Goal: Navigation & Orientation: Find specific page/section

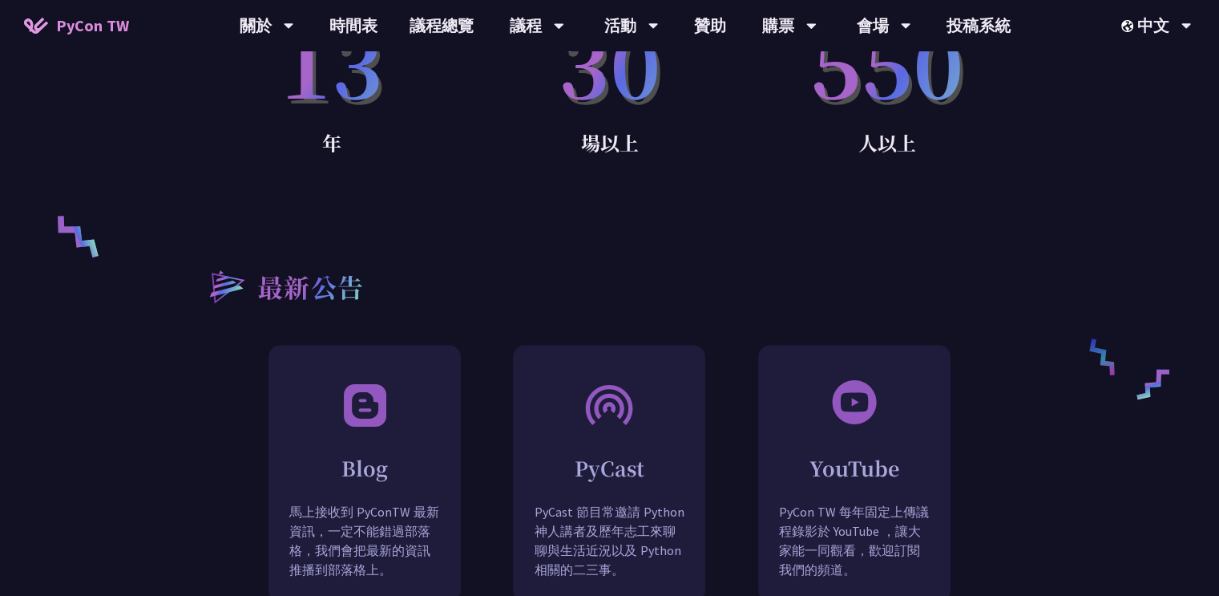
scroll to position [826, 0]
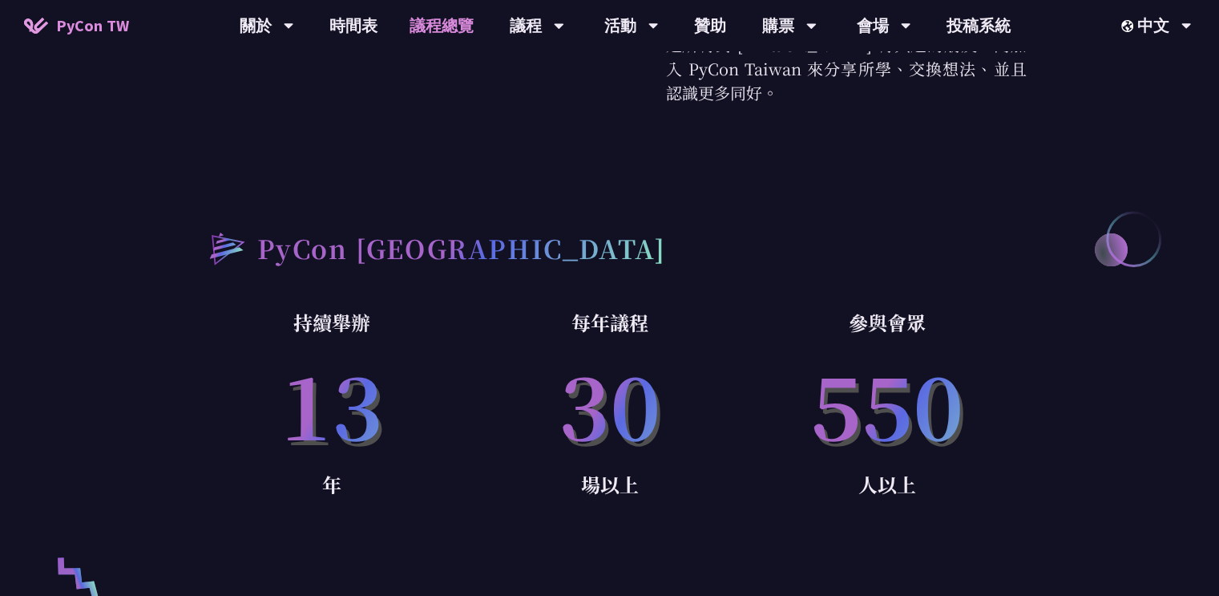
click at [439, 30] on link "議程總覽" at bounding box center [442, 25] width 96 height 51
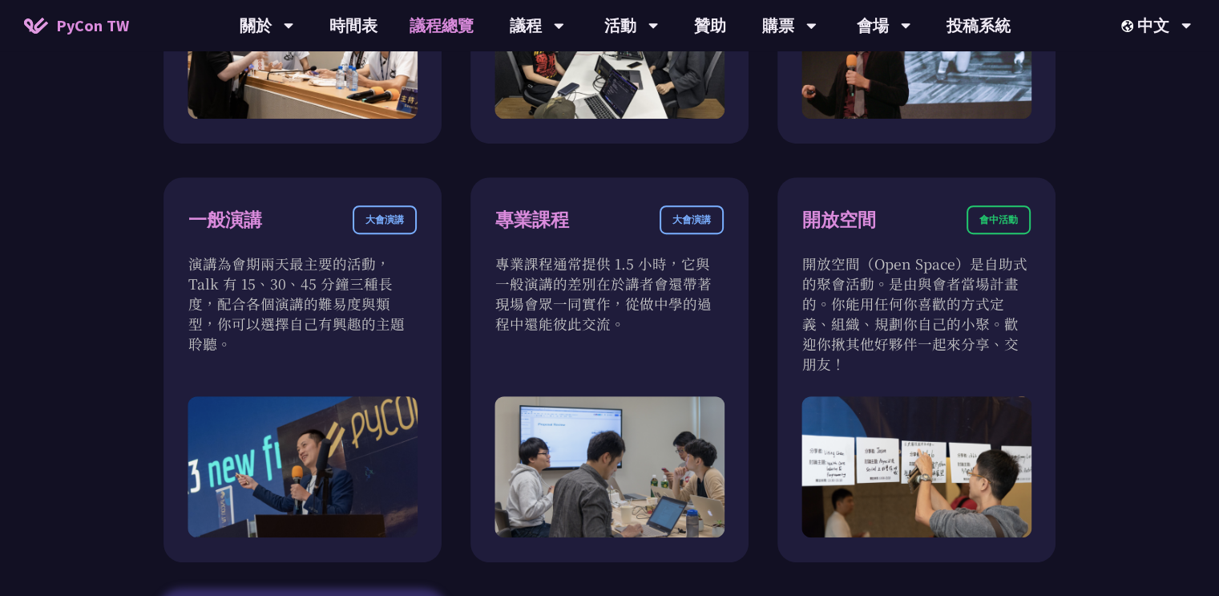
scroll to position [481, 0]
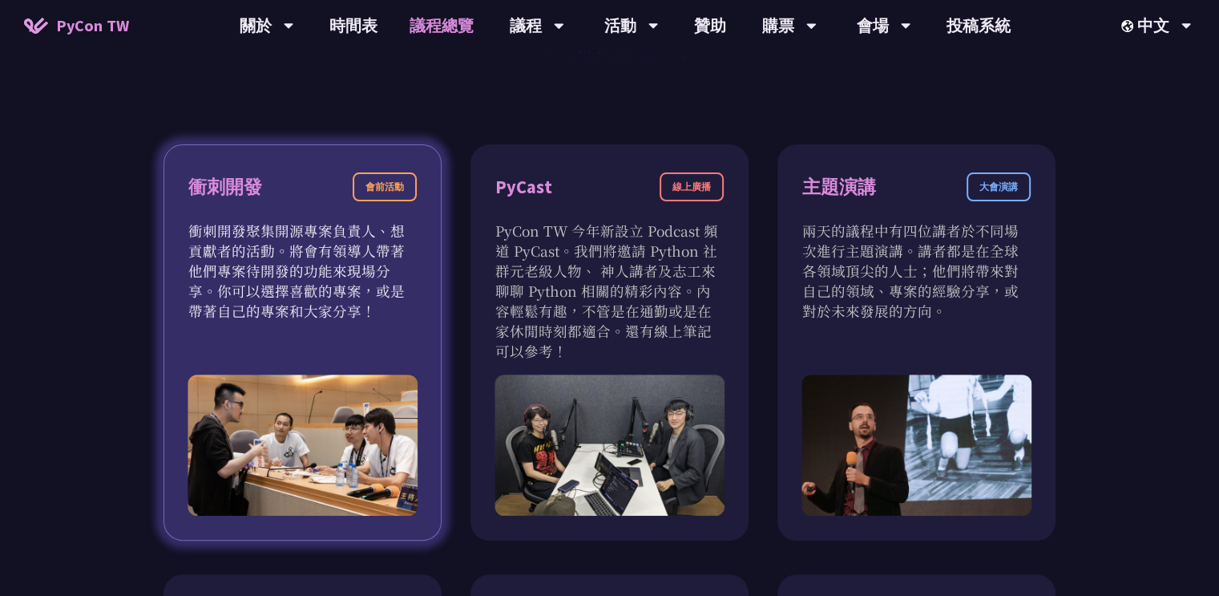
click at [315, 214] on div "衝刺開發 會前活動" at bounding box center [302, 196] width 228 height 48
click at [365, 195] on div "會前活動" at bounding box center [385, 186] width 64 height 29
click at [346, 413] on img at bounding box center [303, 444] width 230 height 141
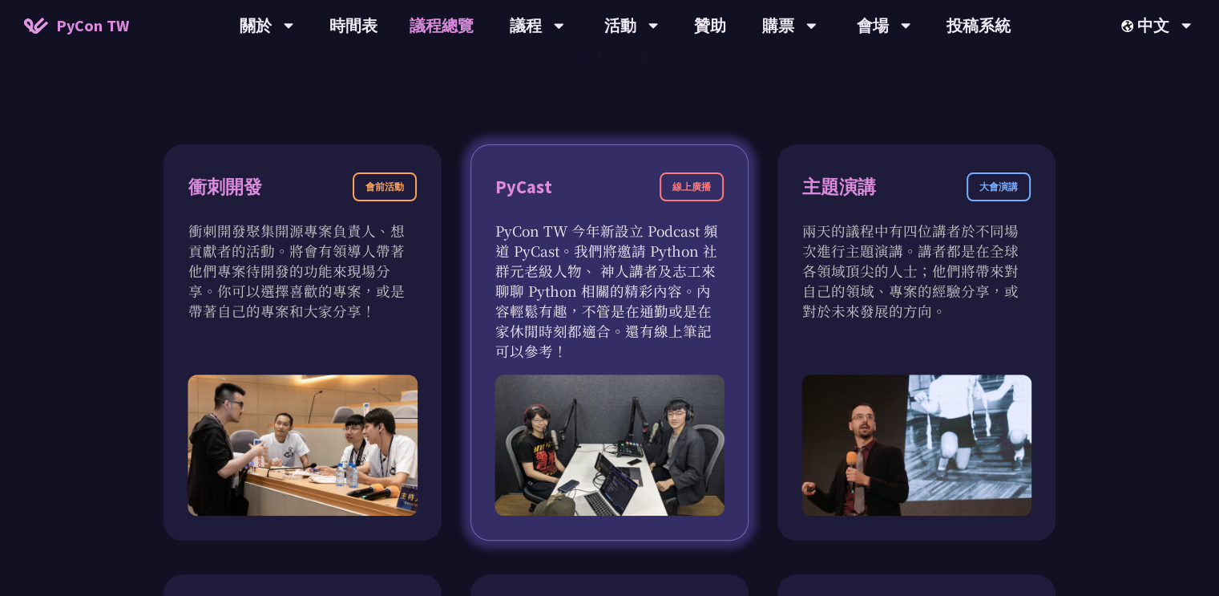
click at [616, 297] on p "PyCon TW 今年新設立 Podcast 頻道 PyCast。我們將邀請 Python 社群元老級人物、 神人講者及志工來聊聊 Python 相關的精彩內…" at bounding box center [609, 290] width 228 height 140
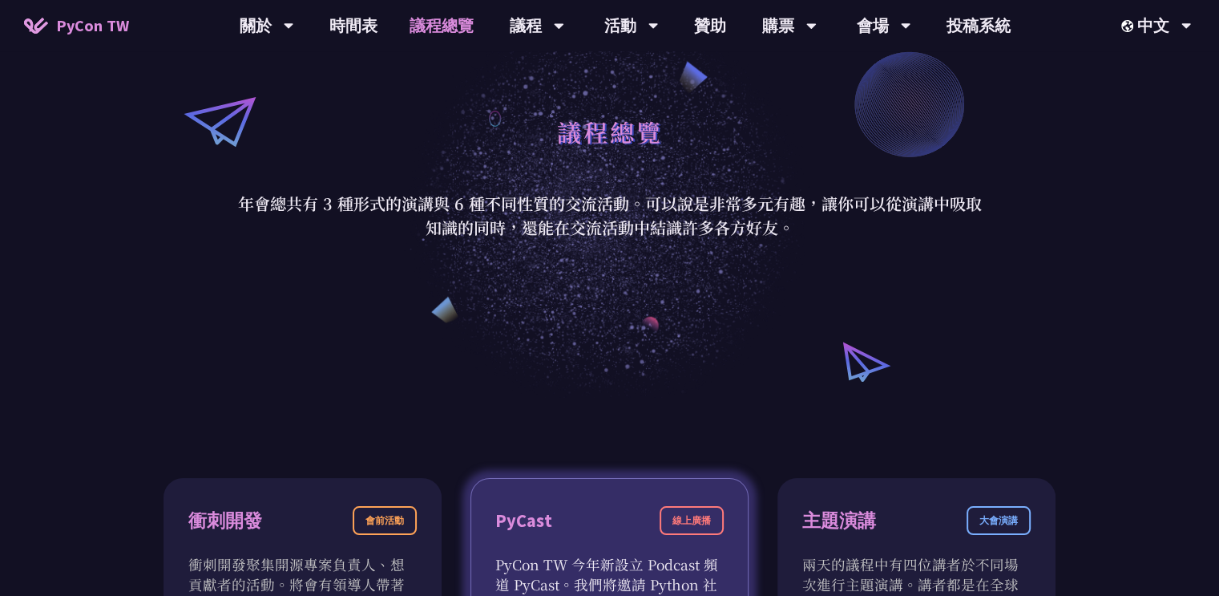
scroll to position [0, 0]
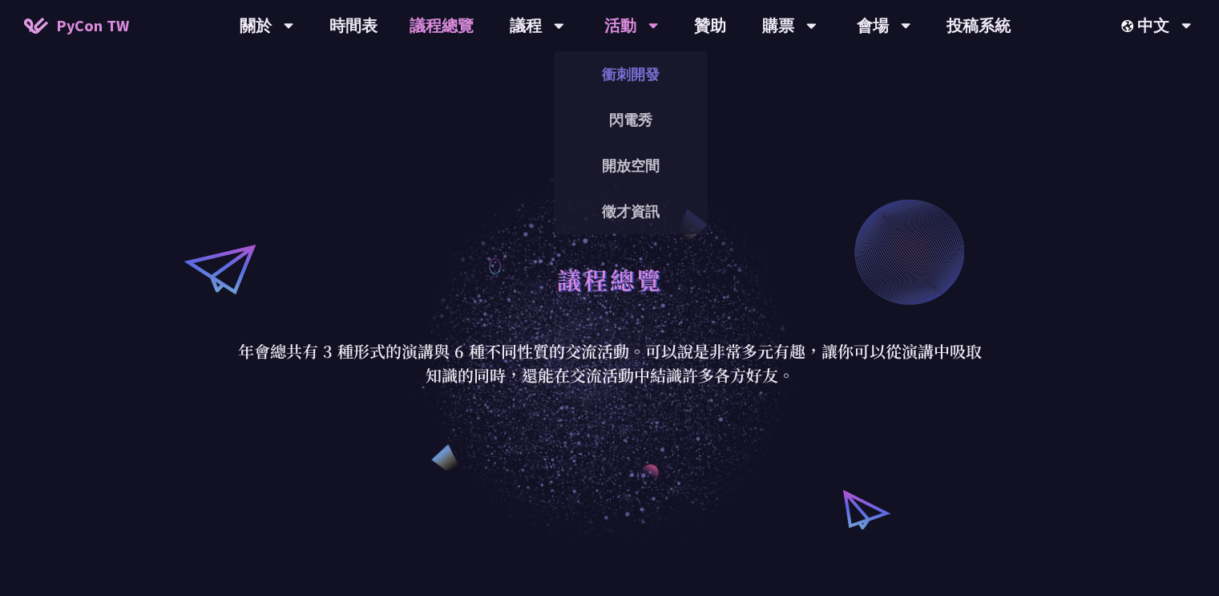
click at [648, 75] on link "衝刺開發" at bounding box center [631, 74] width 154 height 38
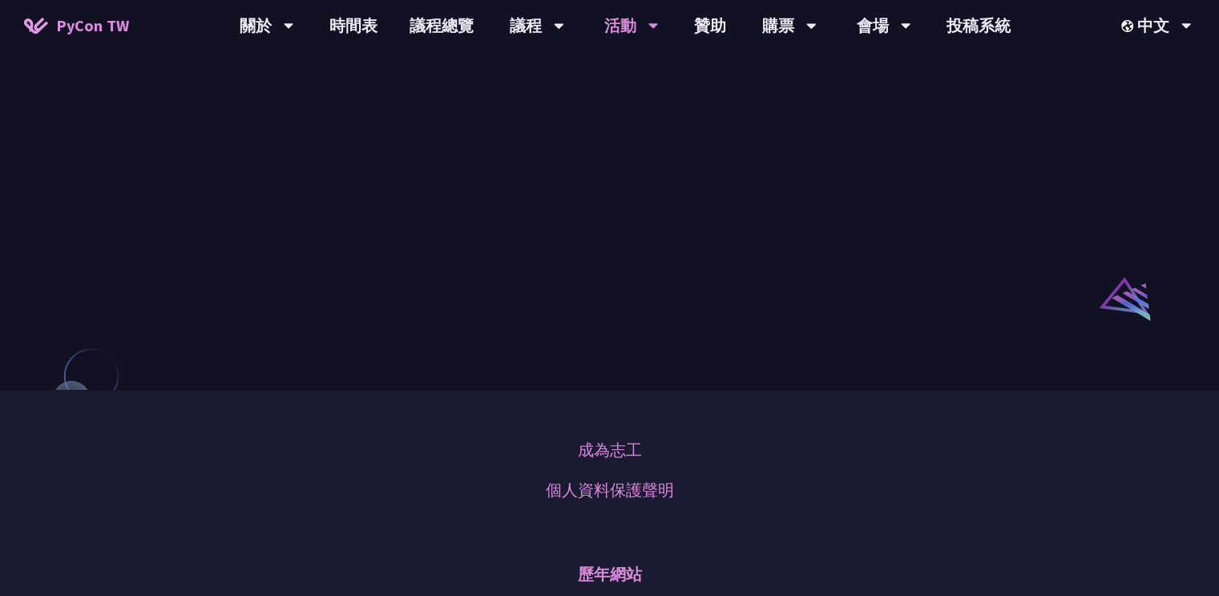
scroll to position [1122, 0]
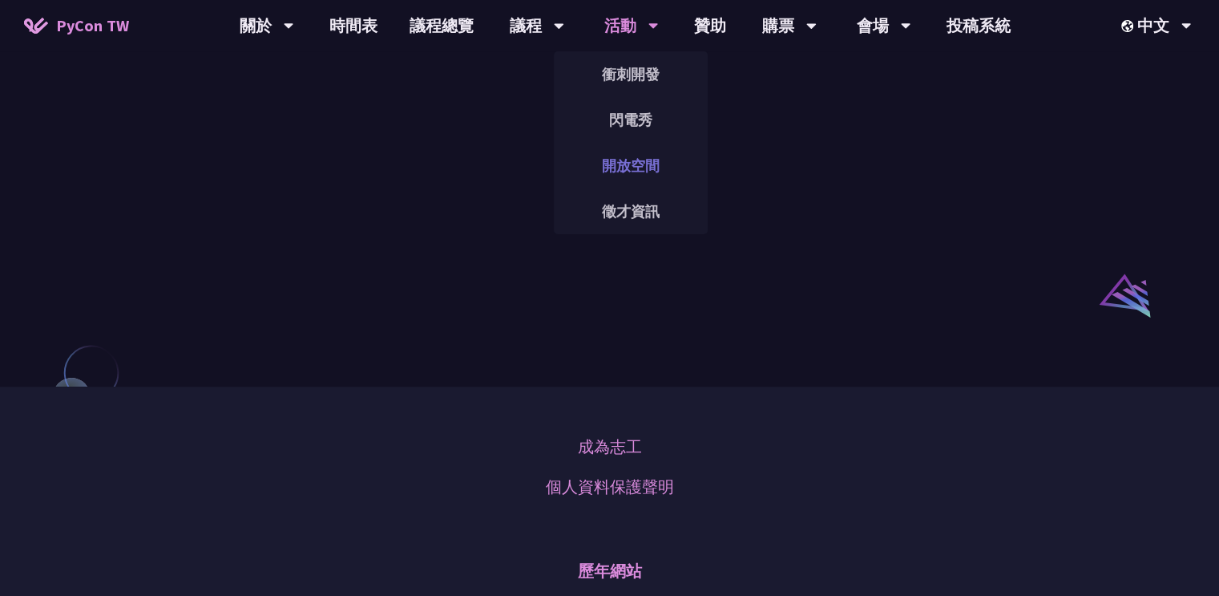
click at [635, 158] on link "開放空間" at bounding box center [631, 166] width 154 height 38
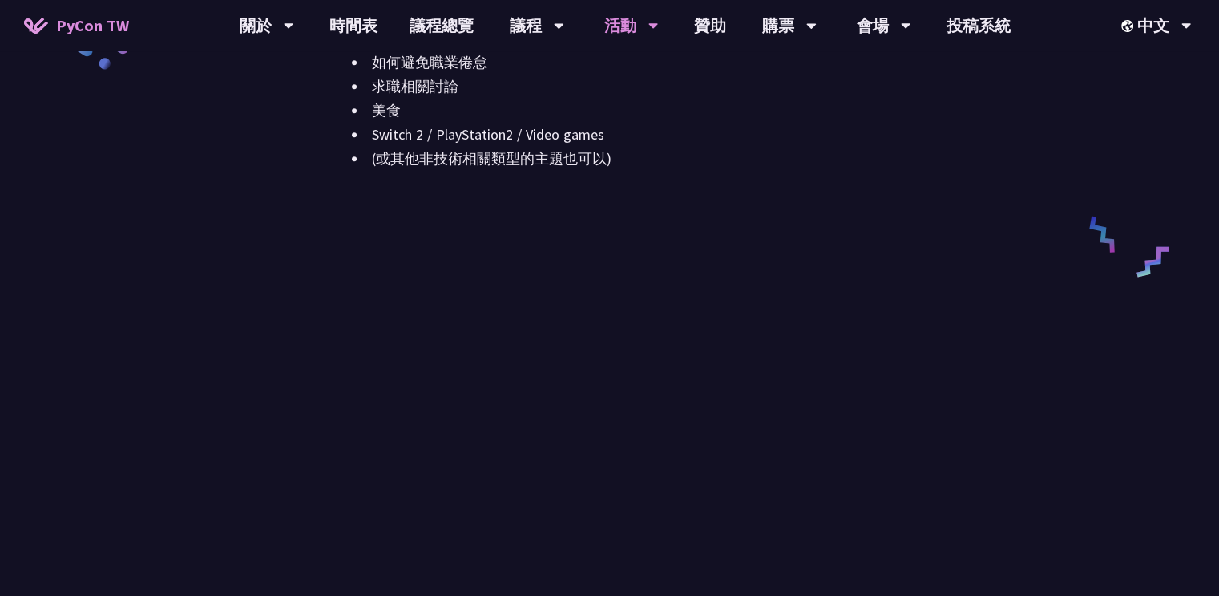
scroll to position [1924, 0]
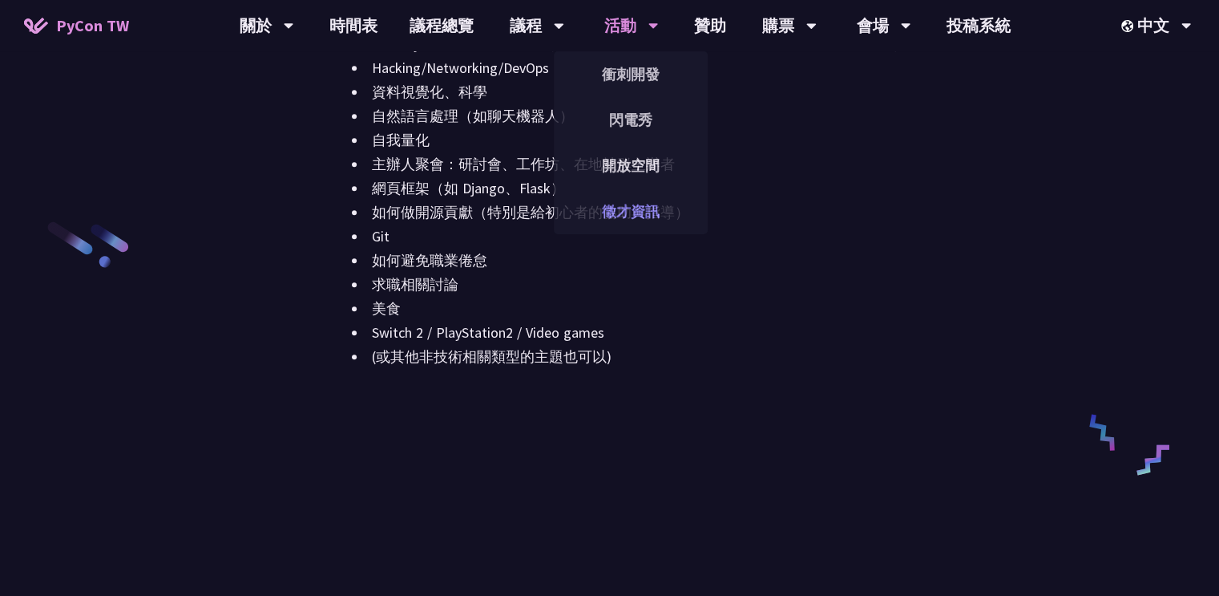
click at [653, 201] on link "徵才資訊" at bounding box center [631, 211] width 154 height 38
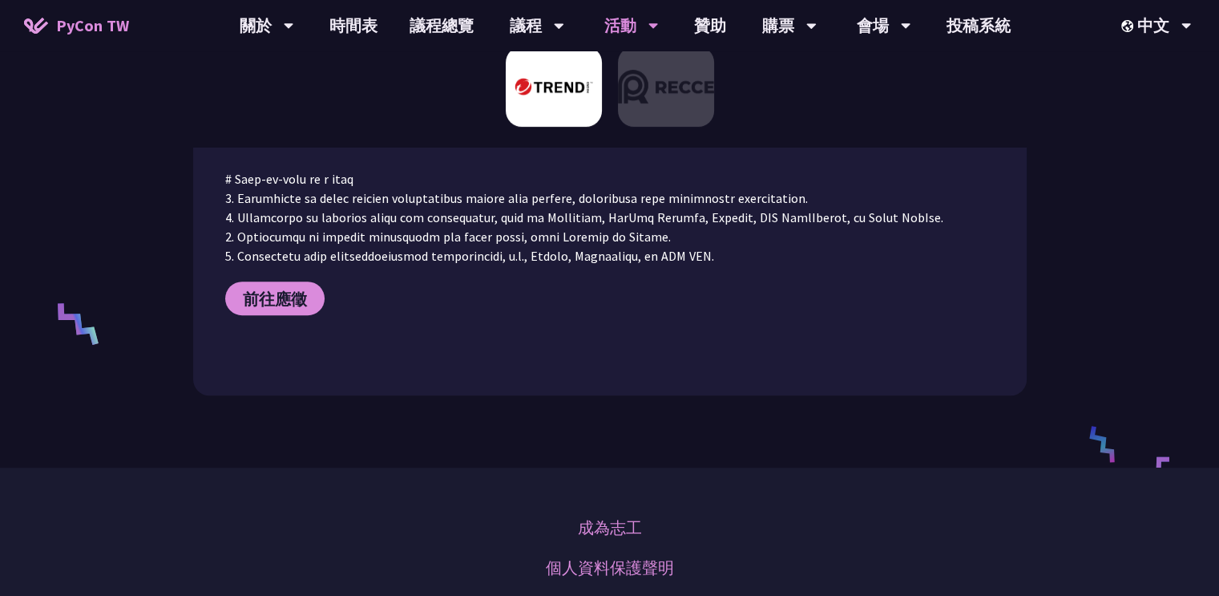
scroll to position [882, 0]
